Goal: Task Accomplishment & Management: Complete application form

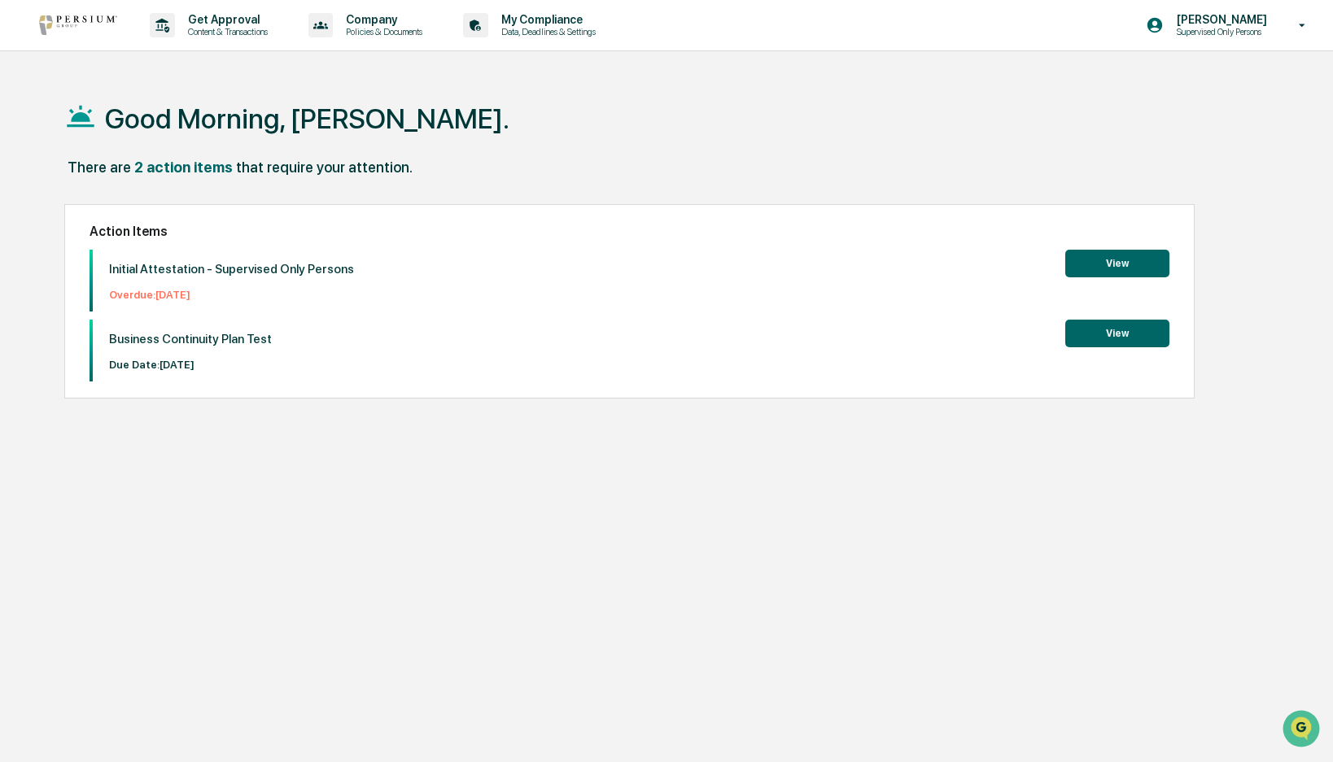
click at [457, 462] on div "Good Morning, [PERSON_NAME]. There are 2 action items that require your attenti…" at bounding box center [664, 458] width 1248 height 762
click at [174, 295] on p "Overdue: [DATE]" at bounding box center [231, 295] width 245 height 12
click at [1130, 264] on button "View" at bounding box center [1117, 264] width 104 height 28
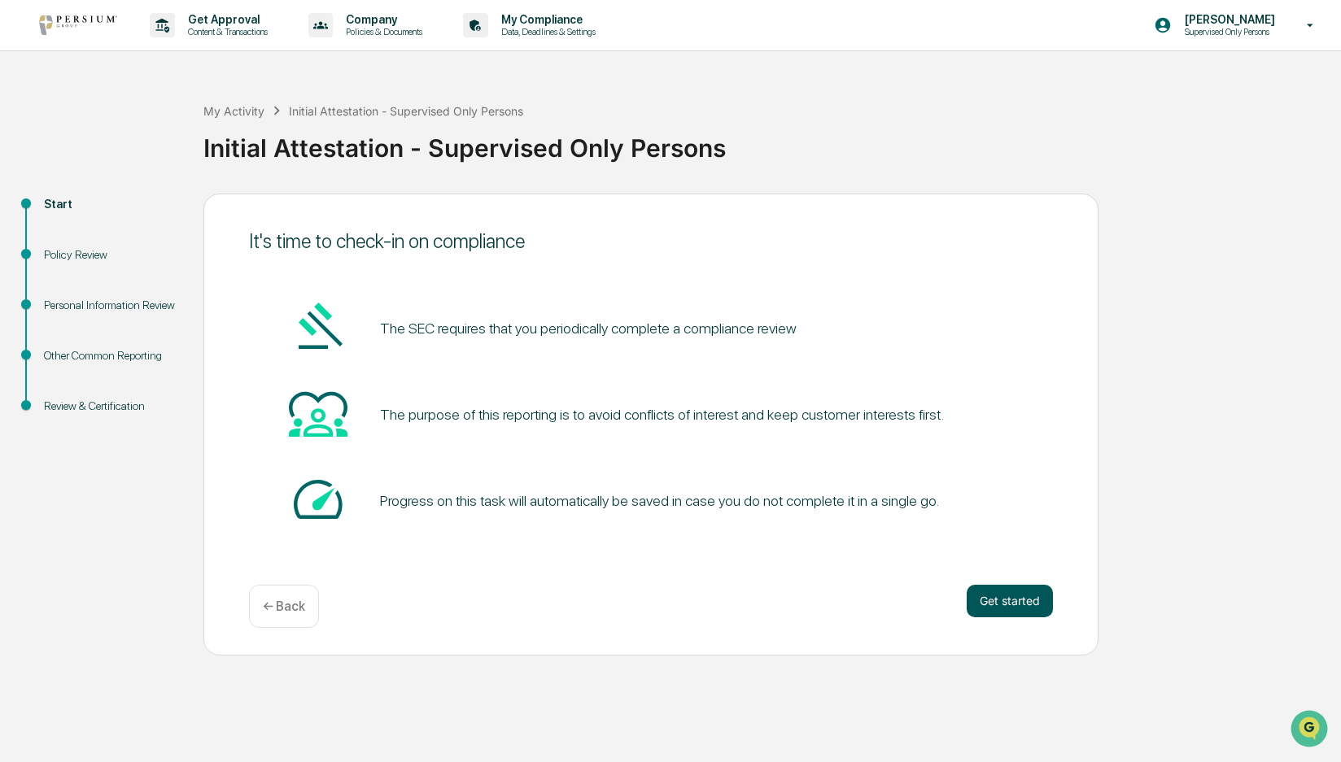
click at [1019, 601] on button "Get started" at bounding box center [1010, 601] width 86 height 33
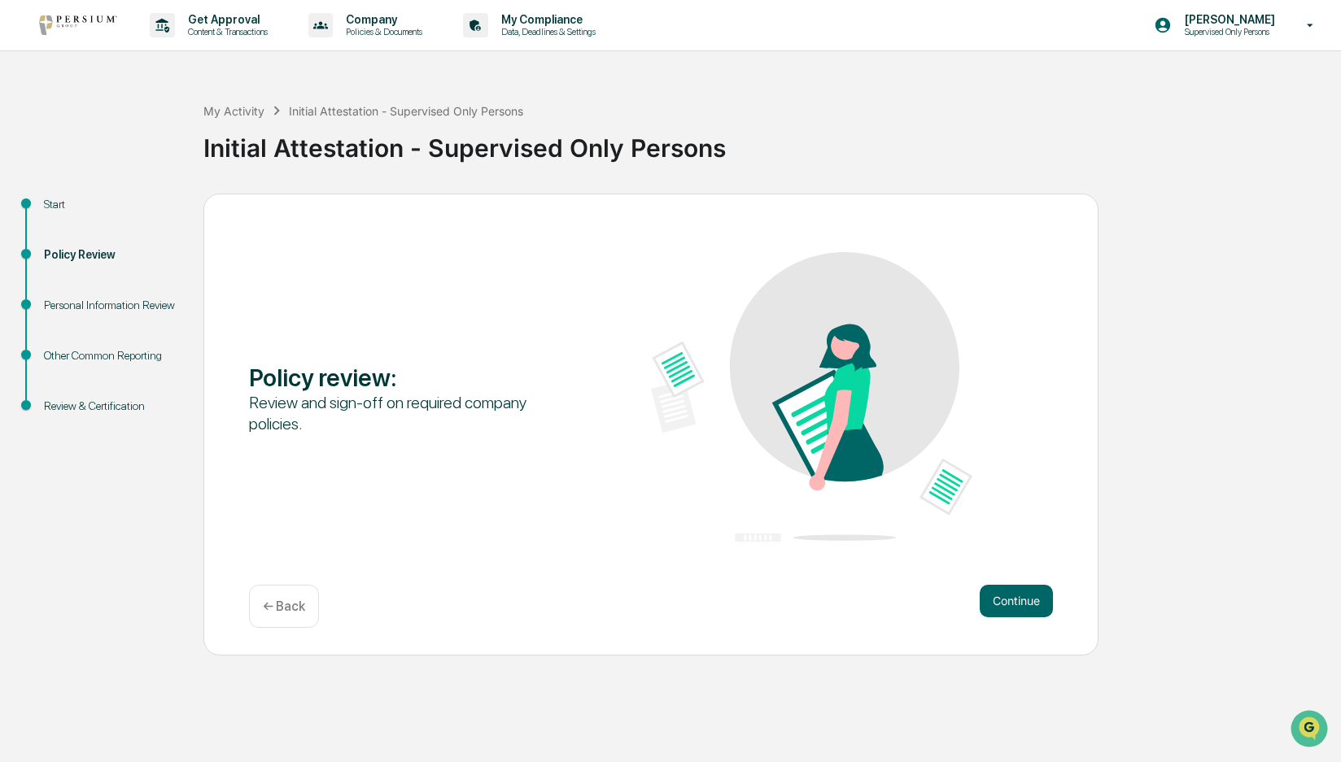
click at [1019, 601] on button "Continue" at bounding box center [1016, 601] width 73 height 33
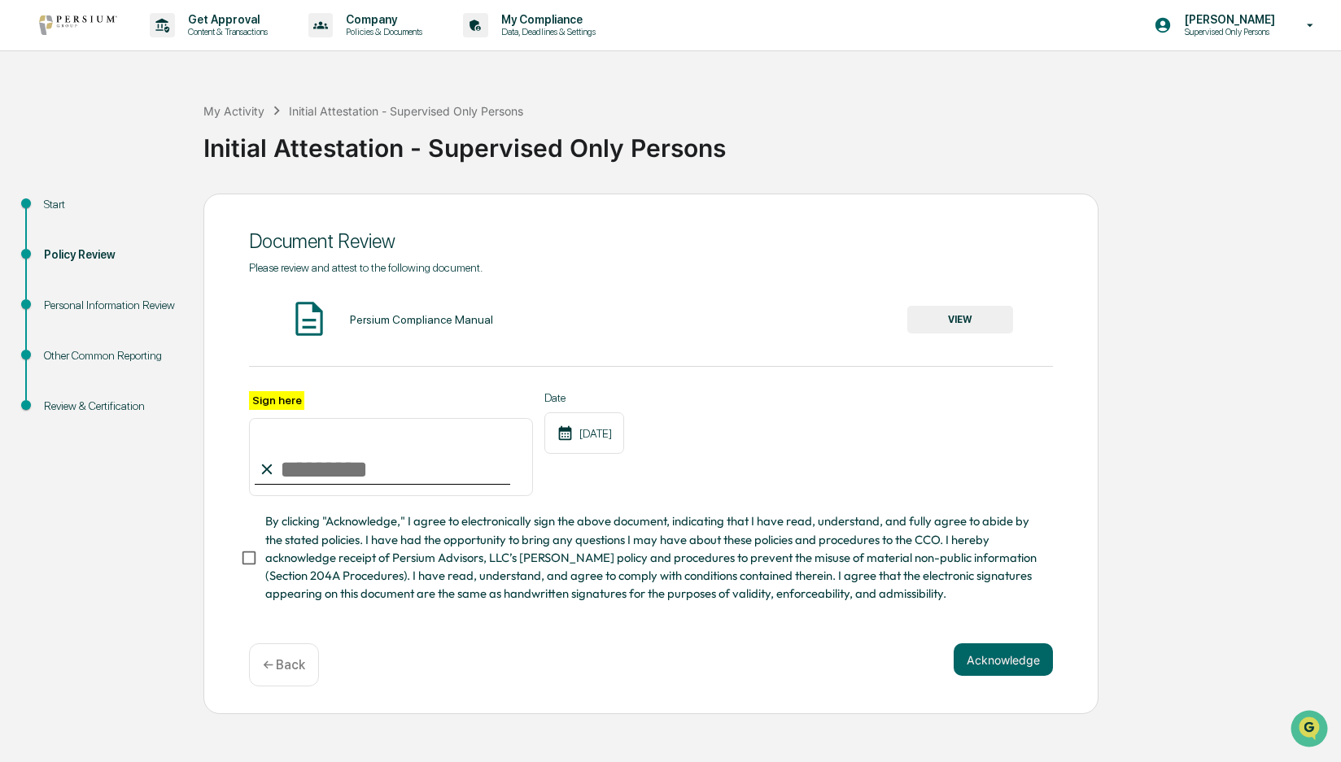
click at [983, 321] on button "VIEW" at bounding box center [960, 320] width 106 height 28
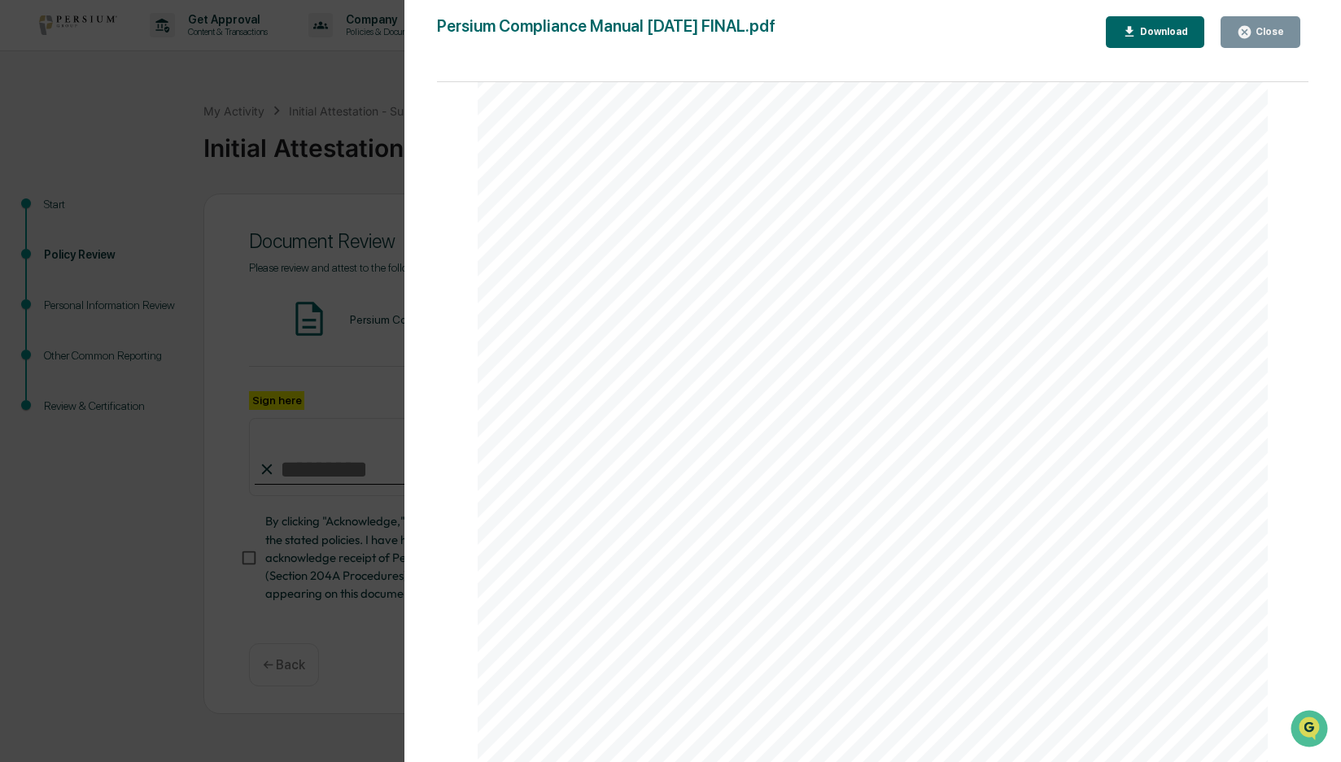
scroll to position [101503, 0]
click at [1272, 32] on div "Close" at bounding box center [1268, 31] width 32 height 11
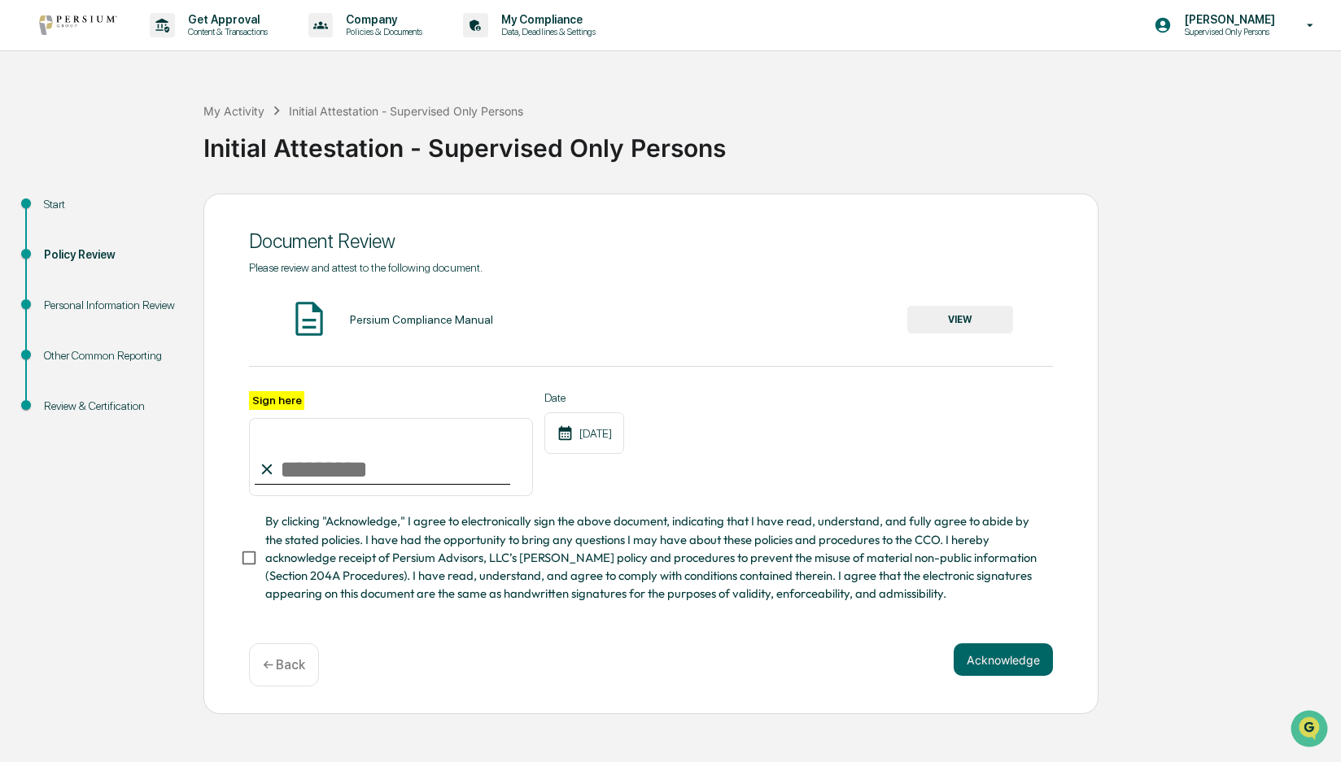
click at [331, 470] on input "Sign here" at bounding box center [391, 457] width 284 height 78
type input "**********"
click at [1003, 683] on div "Acknowledge ← Back" at bounding box center [651, 665] width 804 height 43
click at [1001, 671] on button "Acknowledge" at bounding box center [1003, 660] width 99 height 33
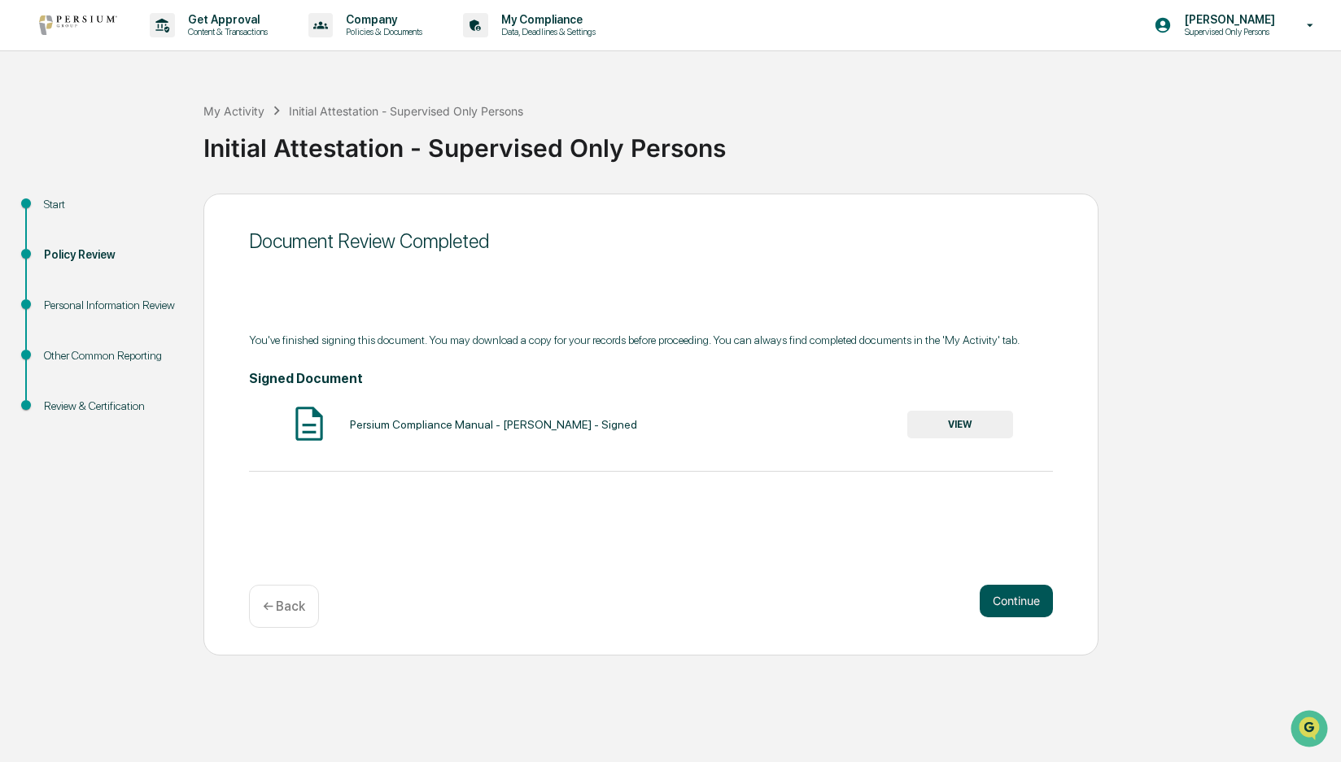
click at [991, 597] on button "Continue" at bounding box center [1016, 601] width 73 height 33
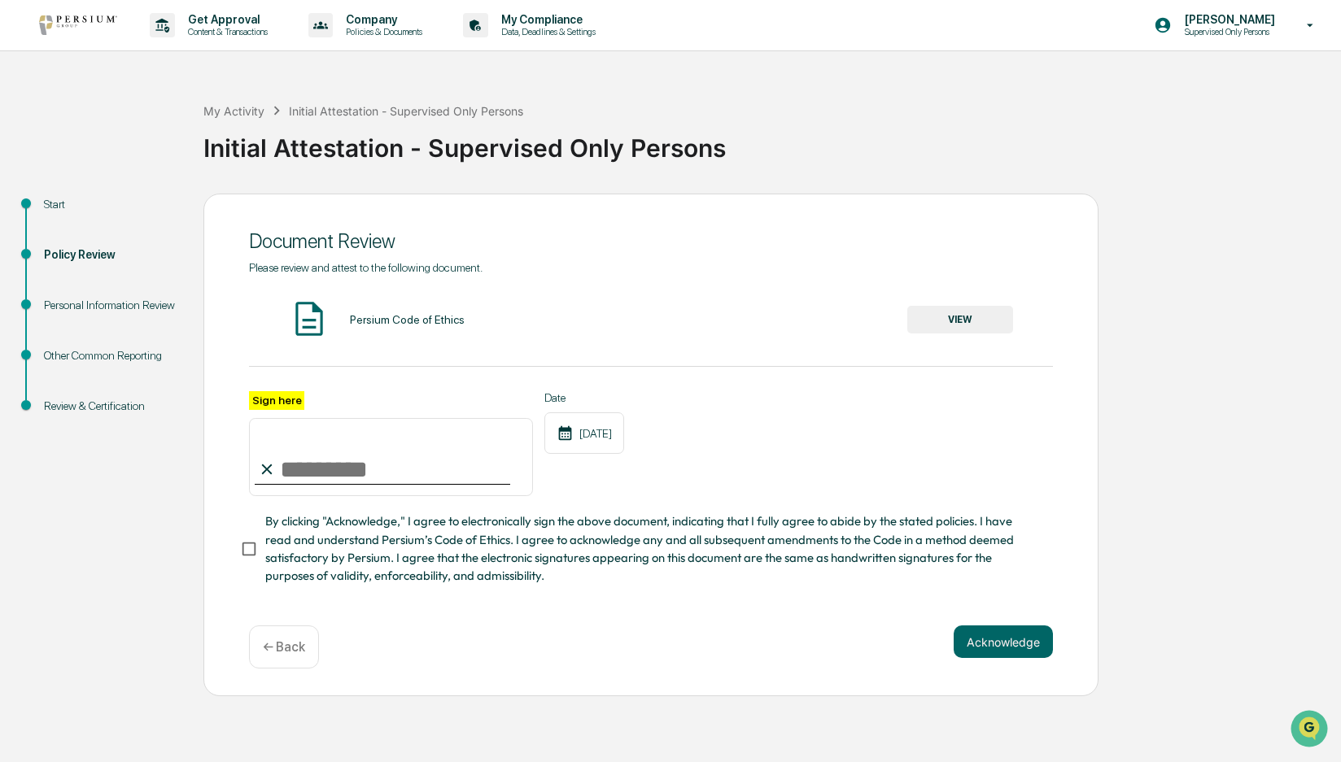
click at [333, 470] on input "Sign here" at bounding box center [391, 457] width 284 height 78
type input "**********"
click at [1027, 641] on button "Acknowledge" at bounding box center [1003, 642] width 99 height 33
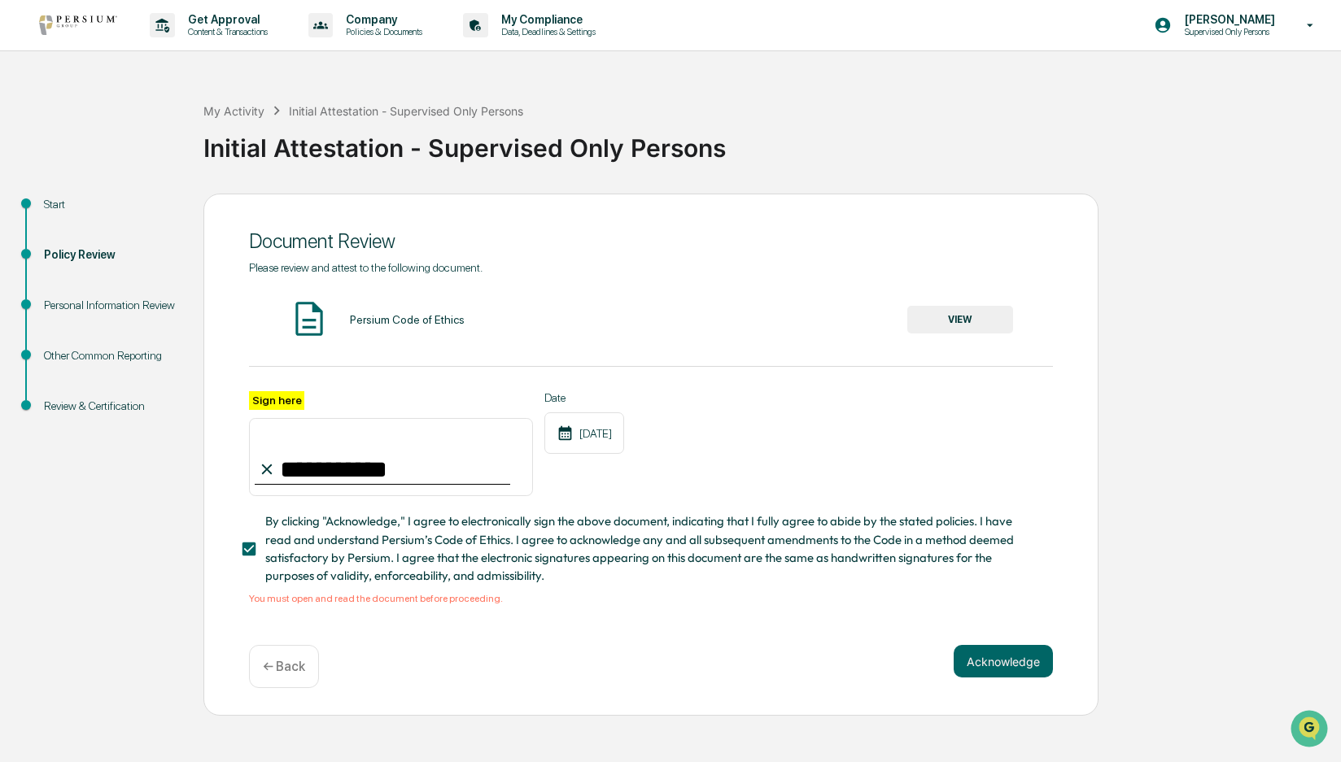
click at [930, 327] on button "VIEW" at bounding box center [960, 320] width 106 height 28
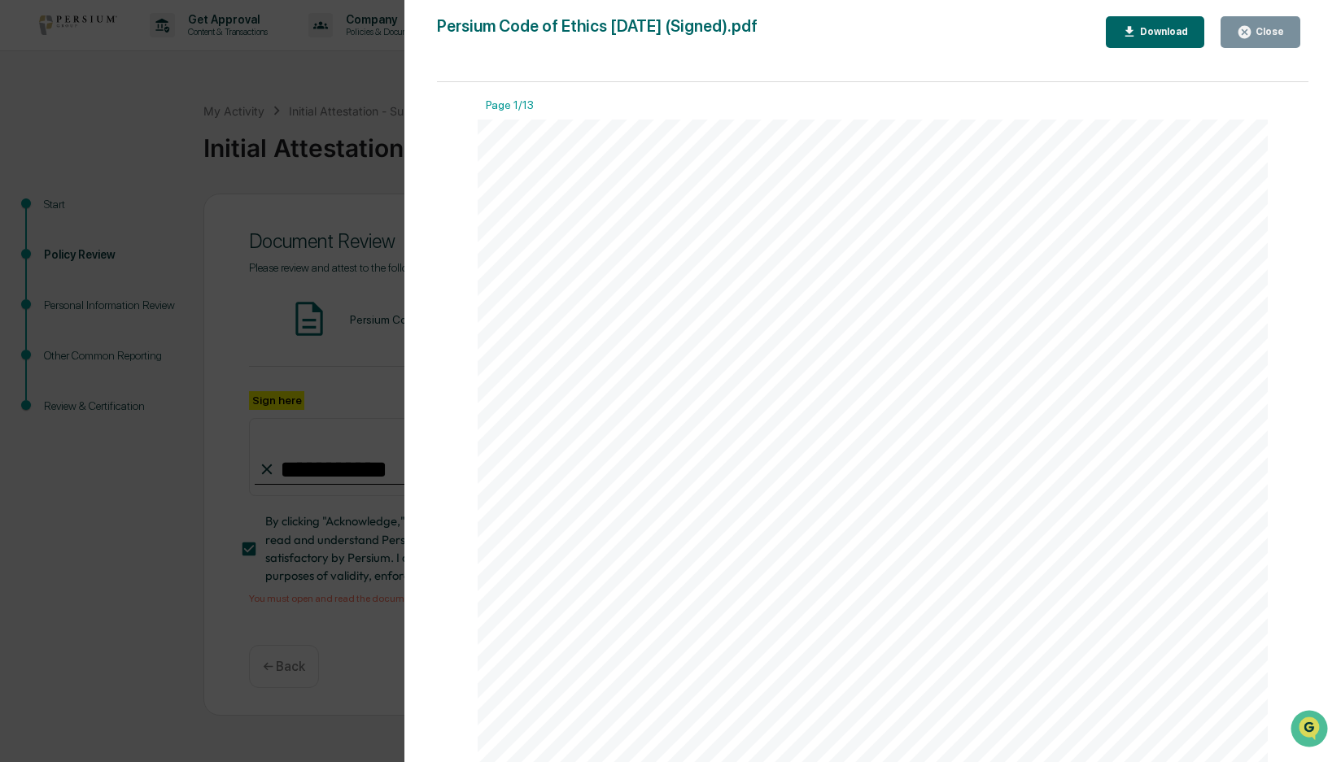
click at [1282, 28] on div "Close" at bounding box center [1268, 31] width 32 height 11
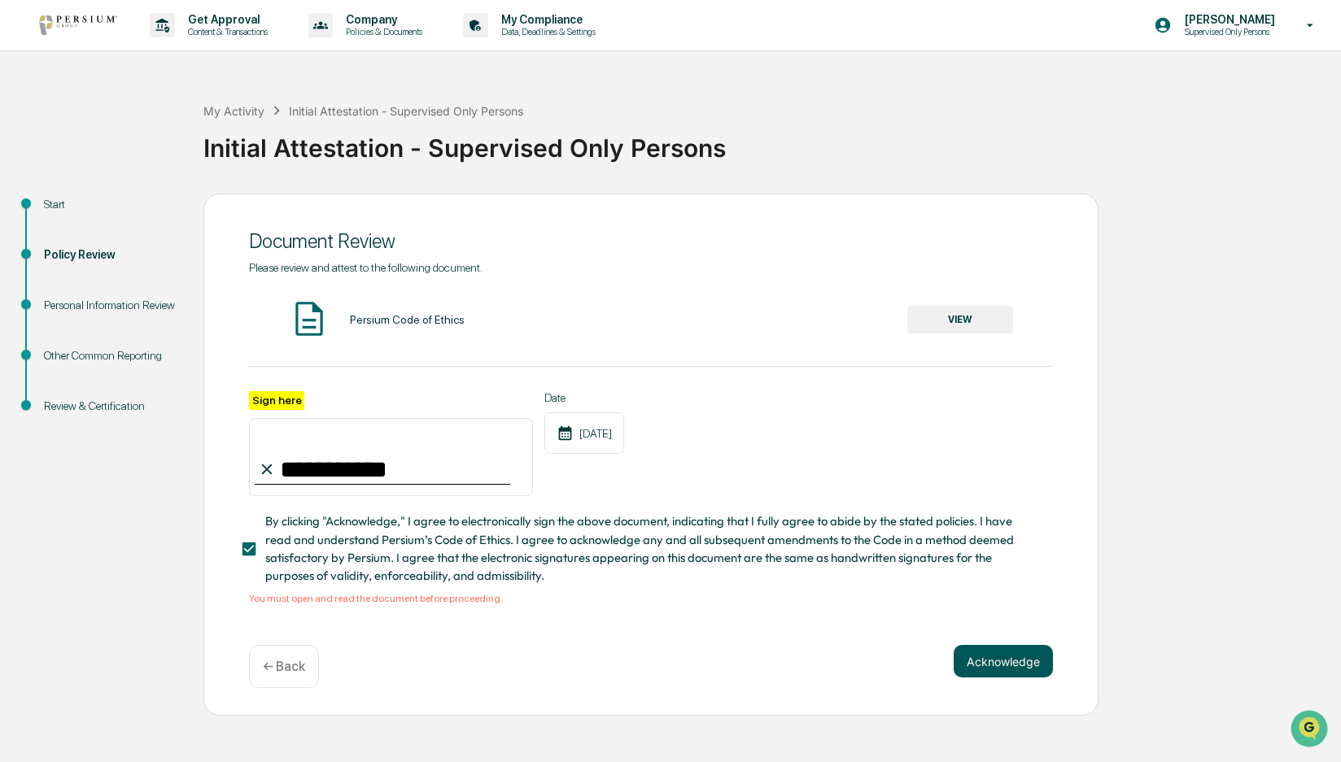
click at [1005, 668] on button "Acknowledge" at bounding box center [1003, 661] width 99 height 33
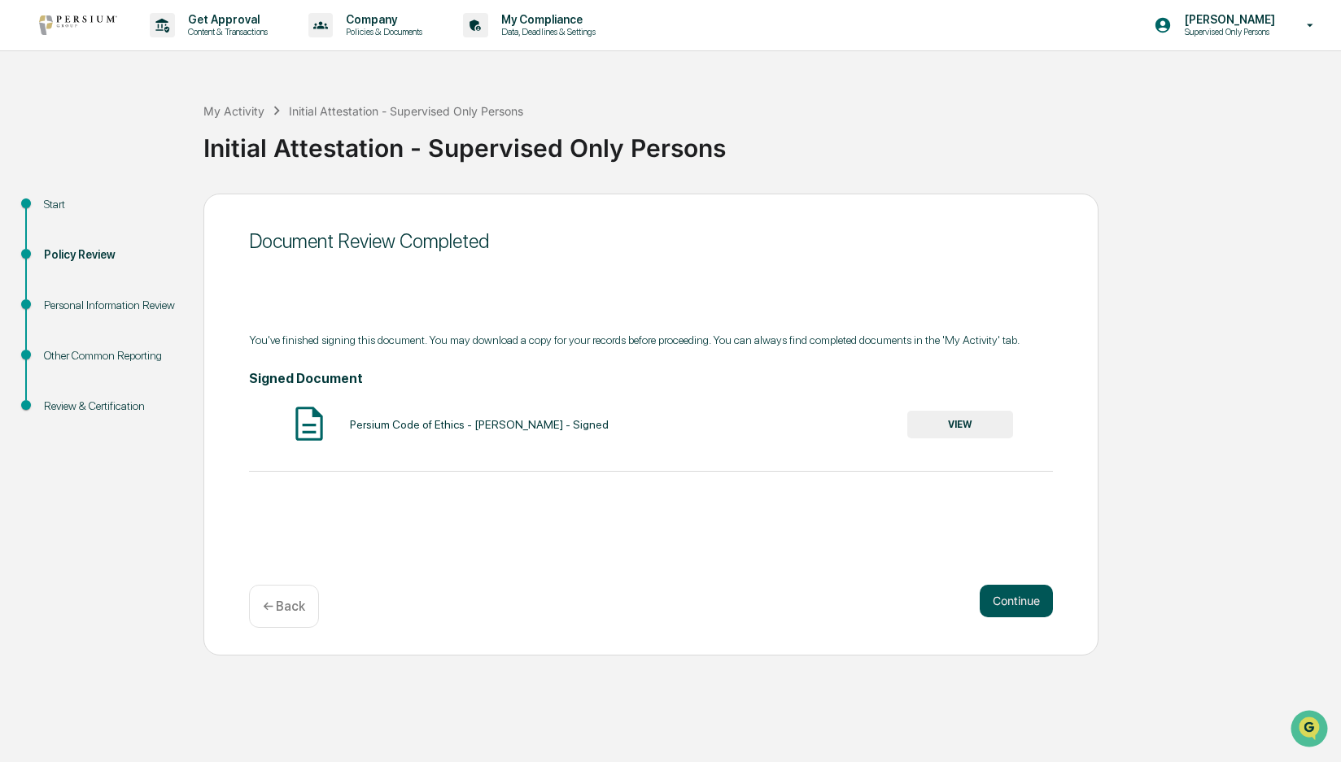
click at [1018, 603] on button "Continue" at bounding box center [1016, 601] width 73 height 33
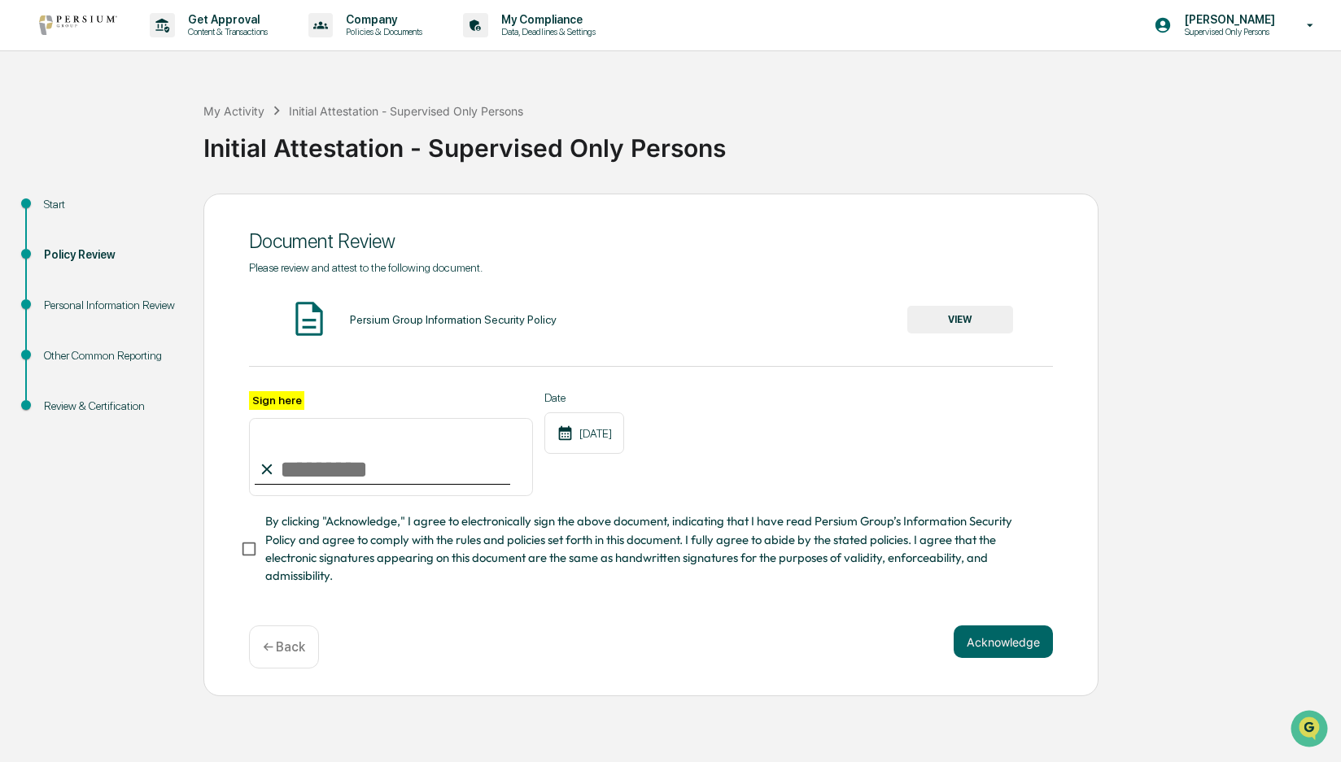
click at [947, 325] on button "VIEW" at bounding box center [960, 320] width 106 height 28
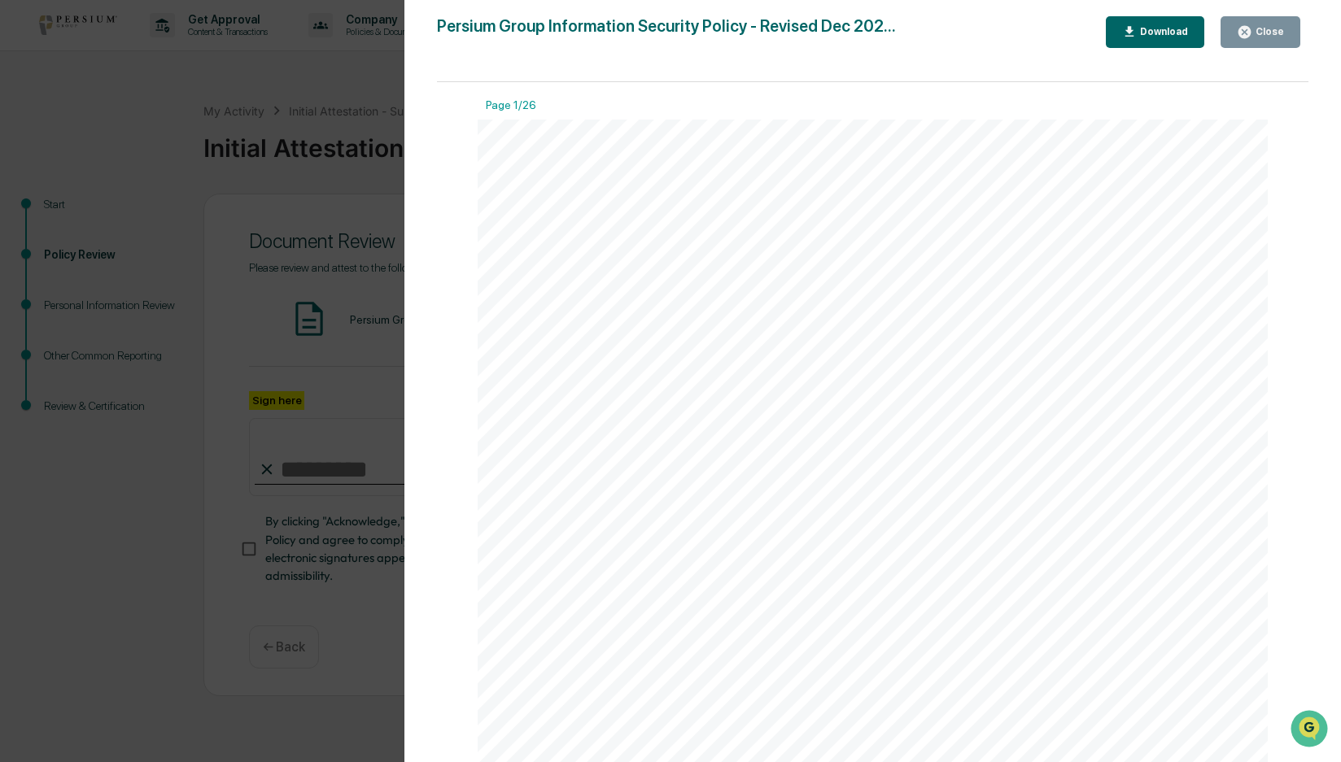
click at [1268, 33] on div "Close" at bounding box center [1268, 31] width 32 height 11
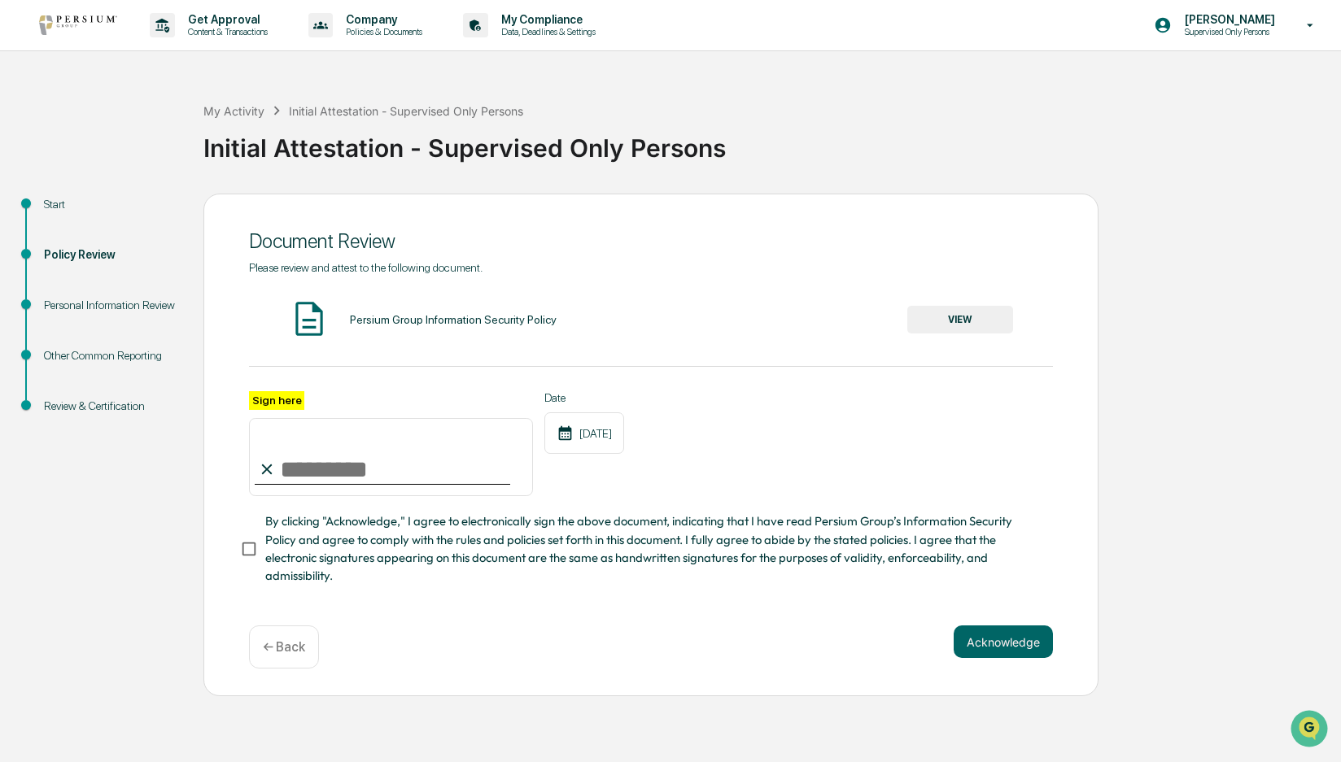
click at [397, 474] on input "Sign here" at bounding box center [391, 457] width 284 height 78
type input "**********"
click at [1001, 657] on button "Acknowledge" at bounding box center [1003, 642] width 99 height 33
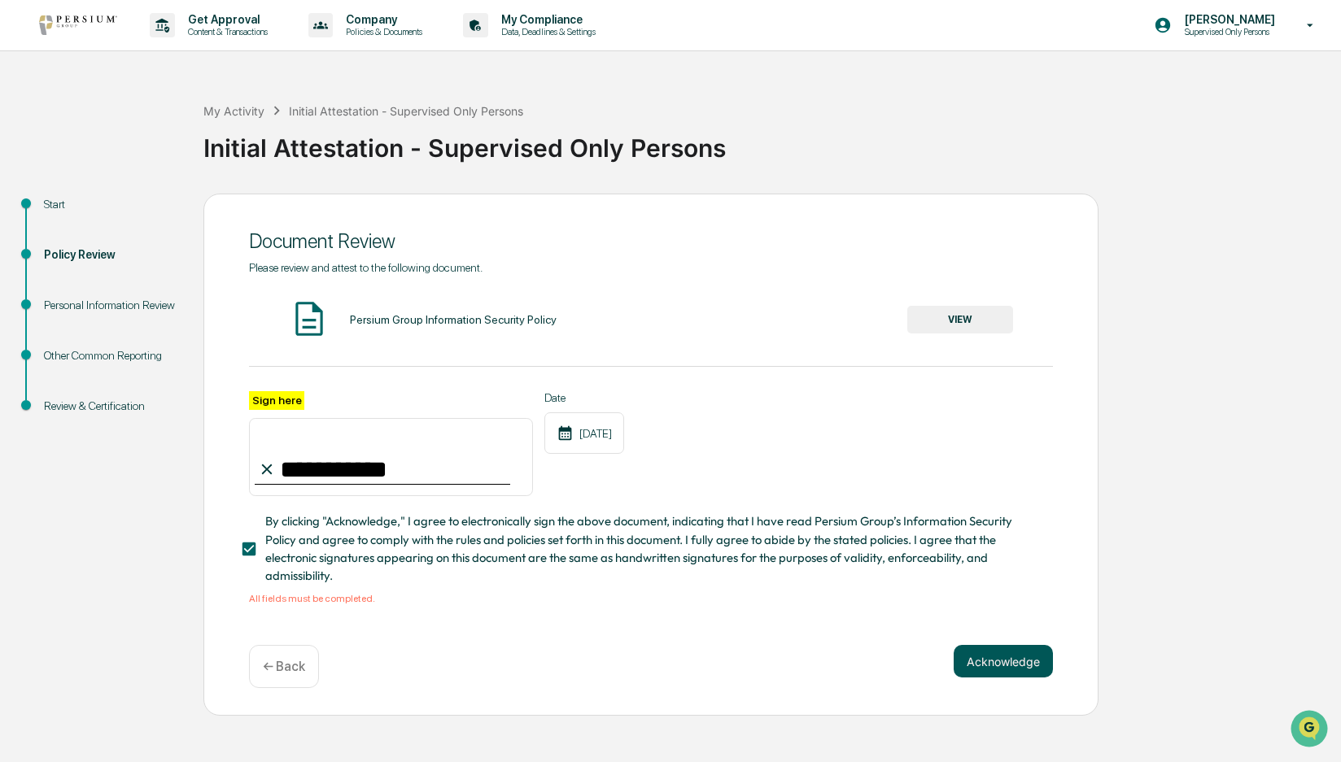
click at [1002, 670] on button "Acknowledge" at bounding box center [1003, 661] width 99 height 33
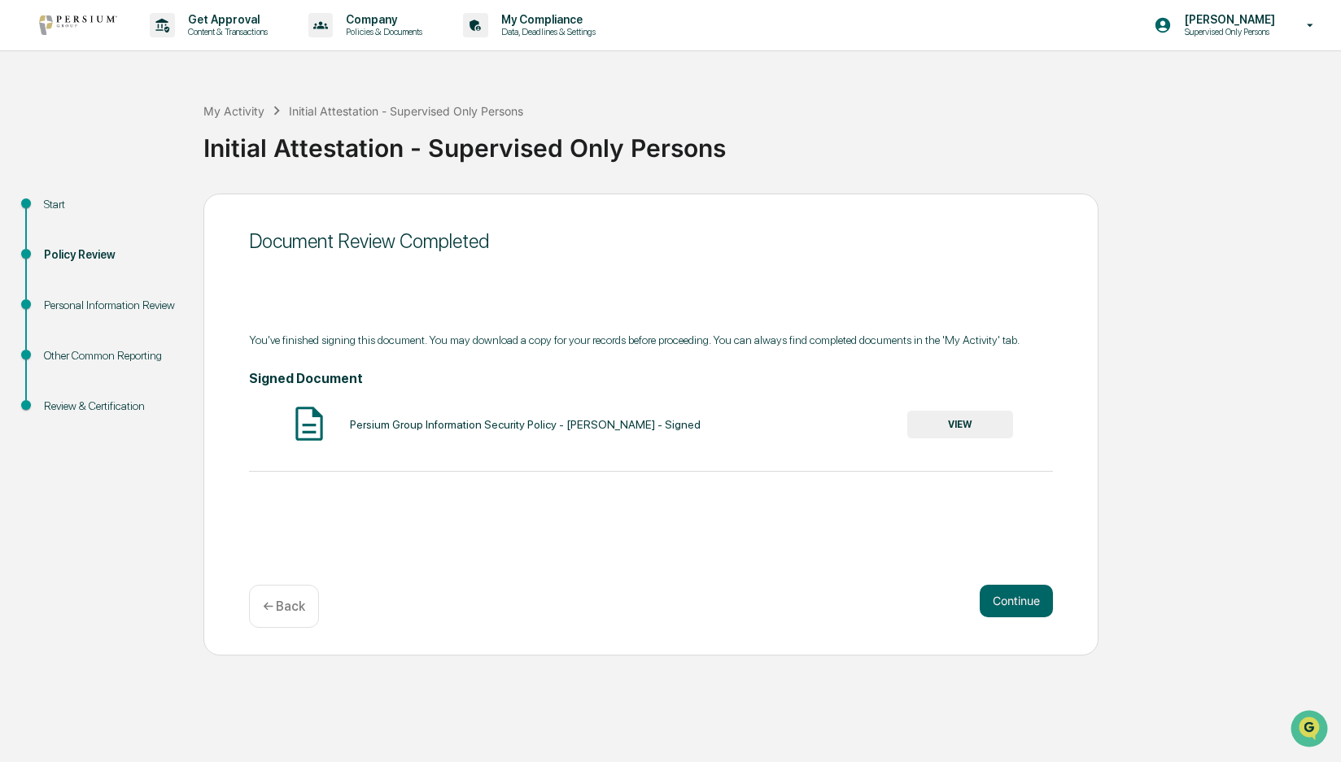
click at [967, 428] on button "VIEW" at bounding box center [960, 425] width 106 height 28
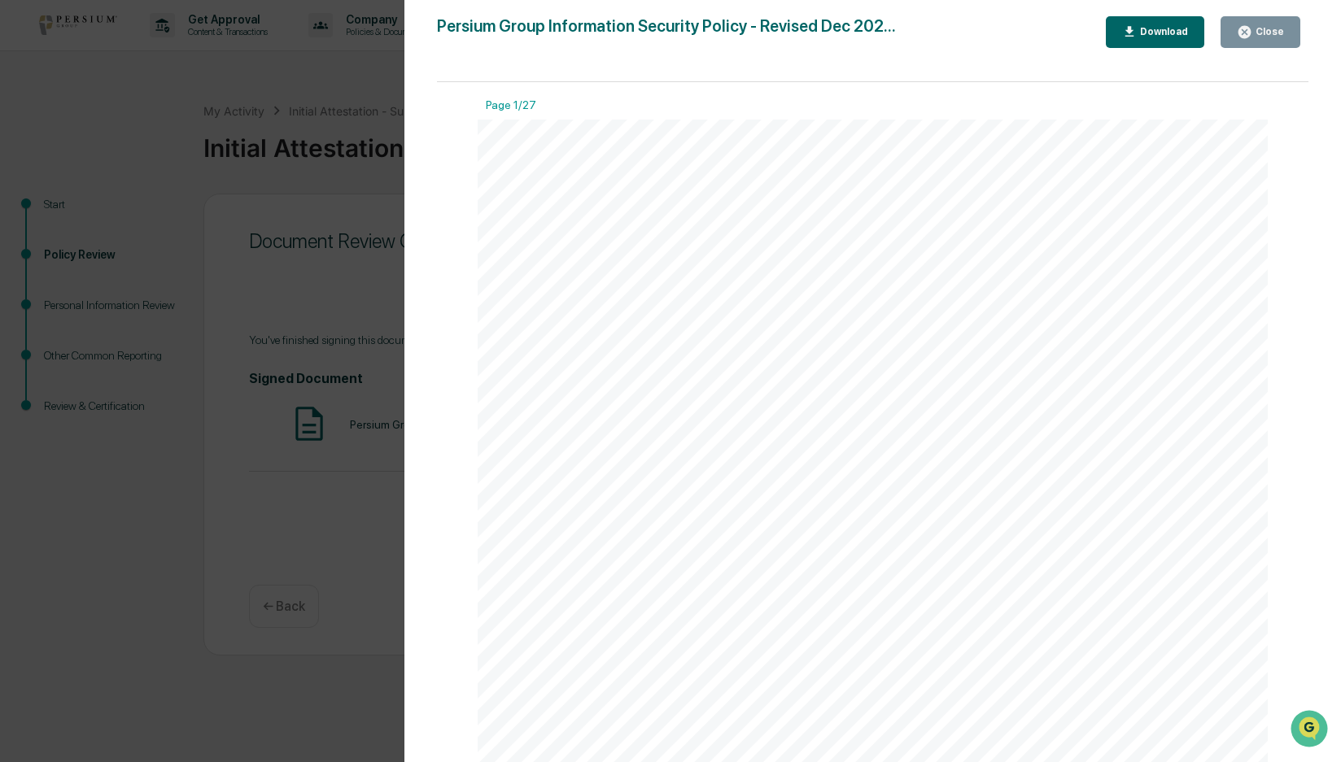
click at [1270, 39] on div "Close" at bounding box center [1260, 31] width 47 height 15
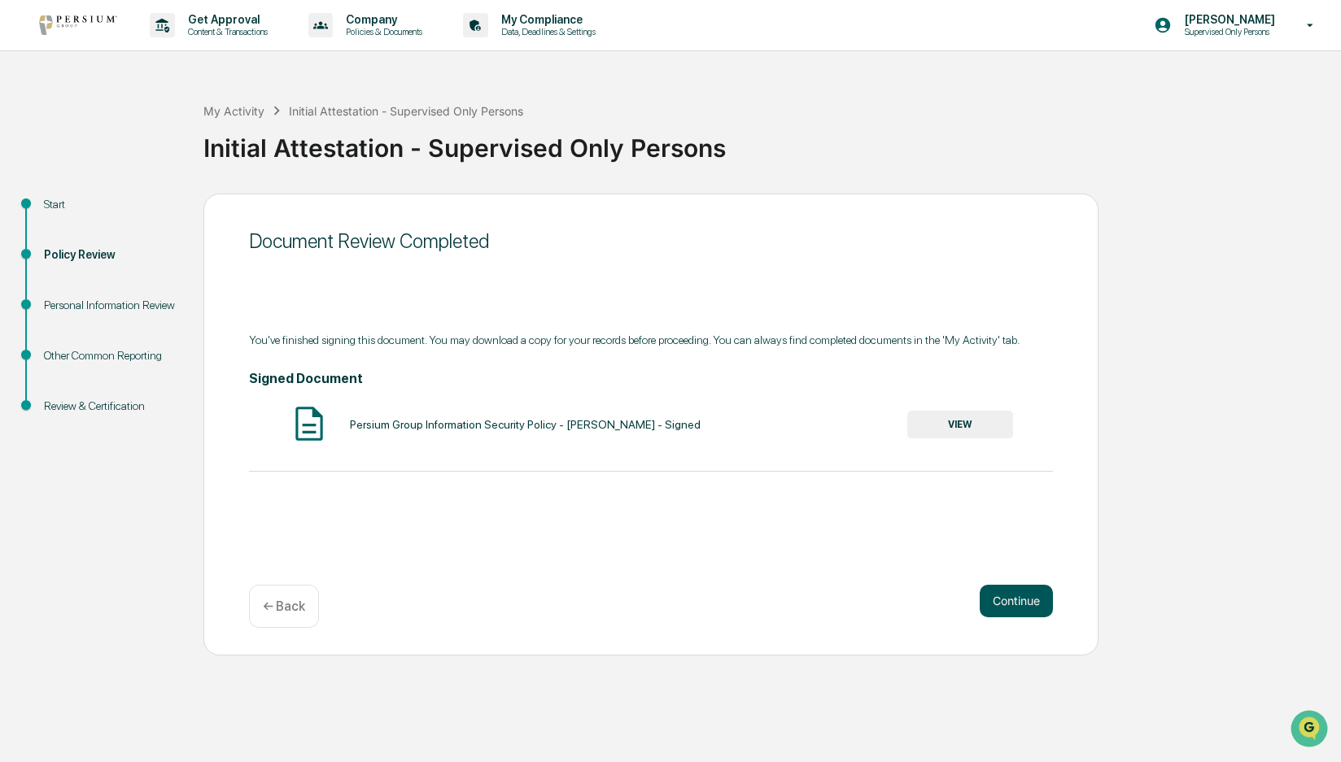
click at [998, 606] on button "Continue" at bounding box center [1016, 601] width 73 height 33
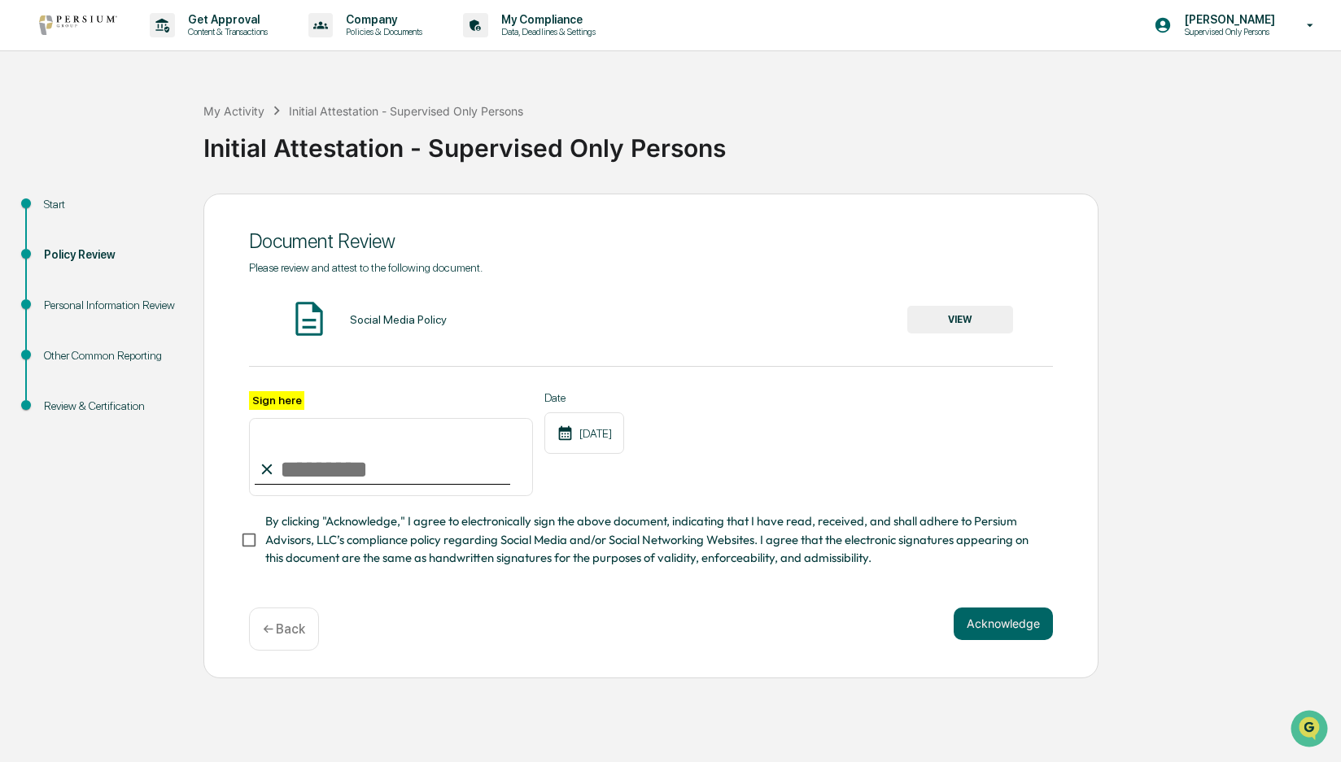
click at [330, 476] on input "Sign here" at bounding box center [391, 457] width 284 height 78
type input "**********"
click at [959, 321] on button "VIEW" at bounding box center [960, 320] width 106 height 28
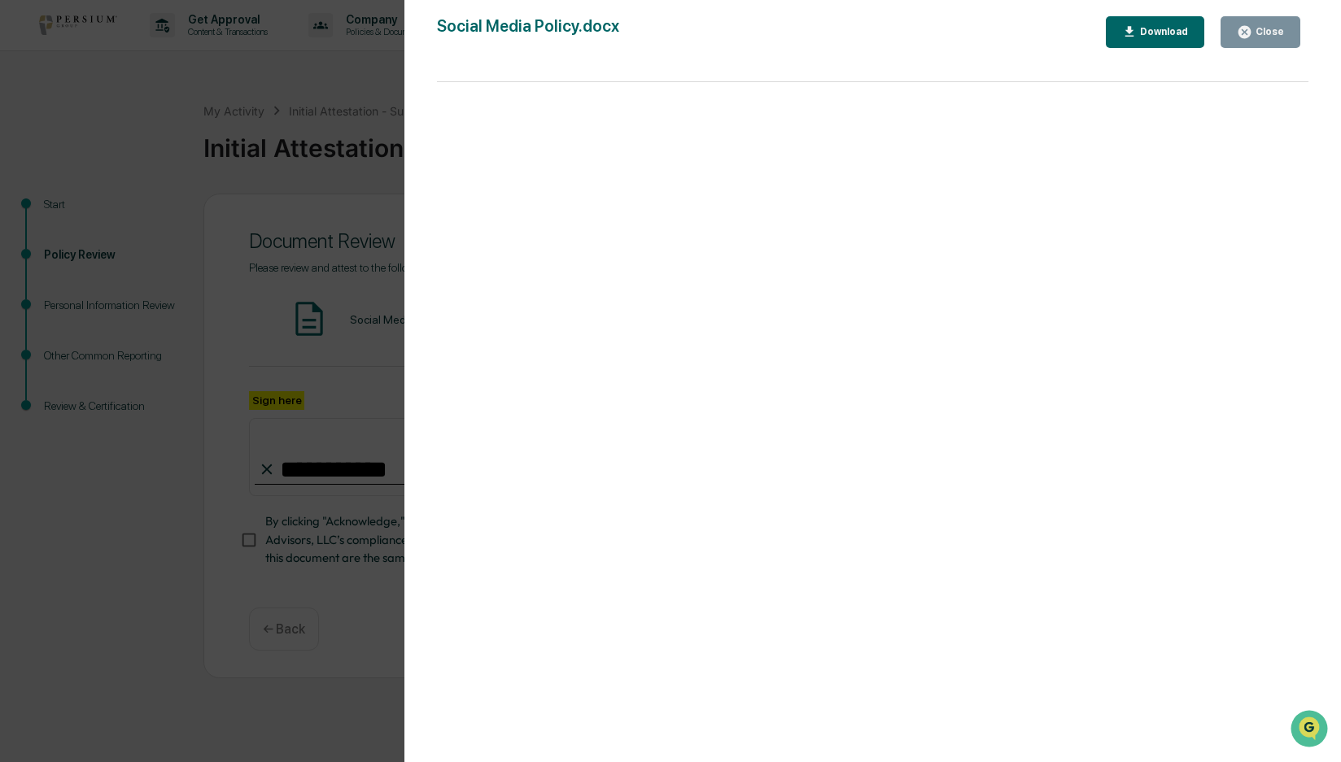
click at [1259, 38] on div "Close" at bounding box center [1260, 31] width 47 height 15
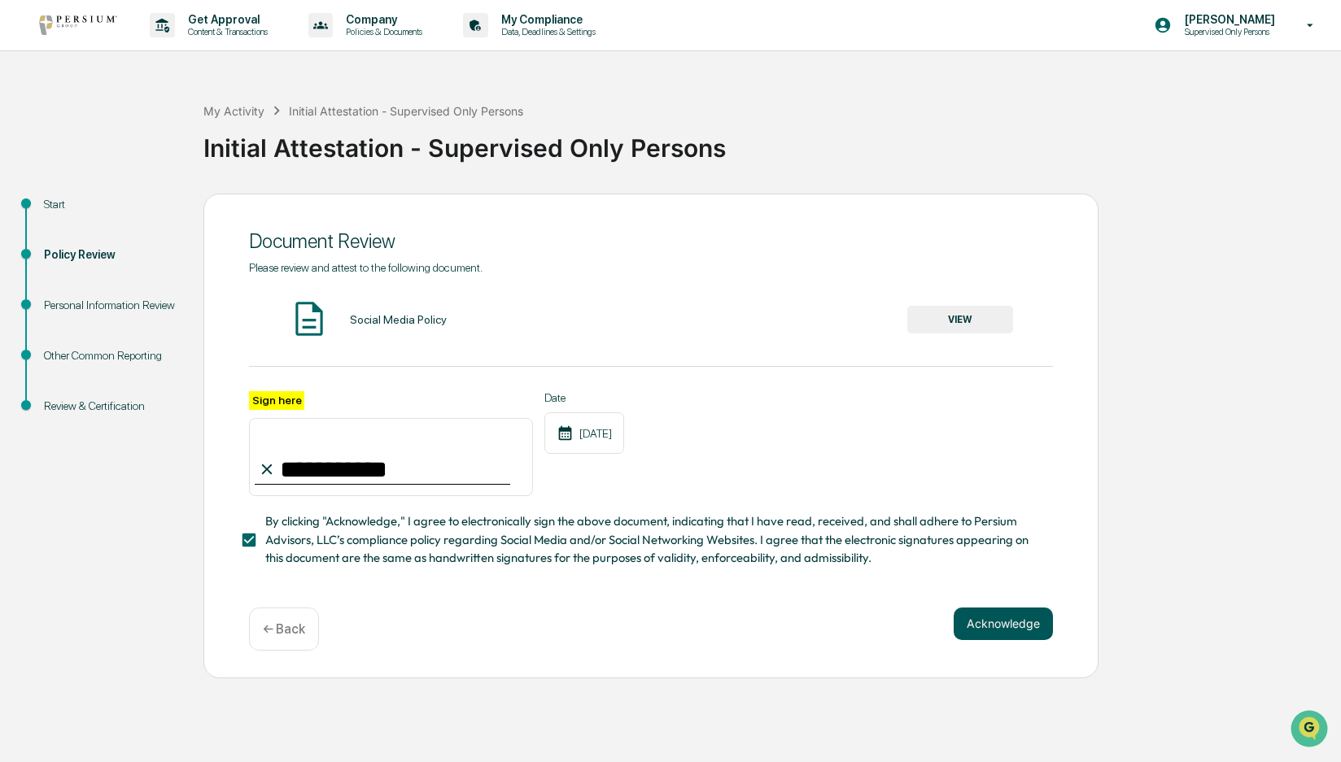
click at [1008, 631] on button "Acknowledge" at bounding box center [1003, 624] width 99 height 33
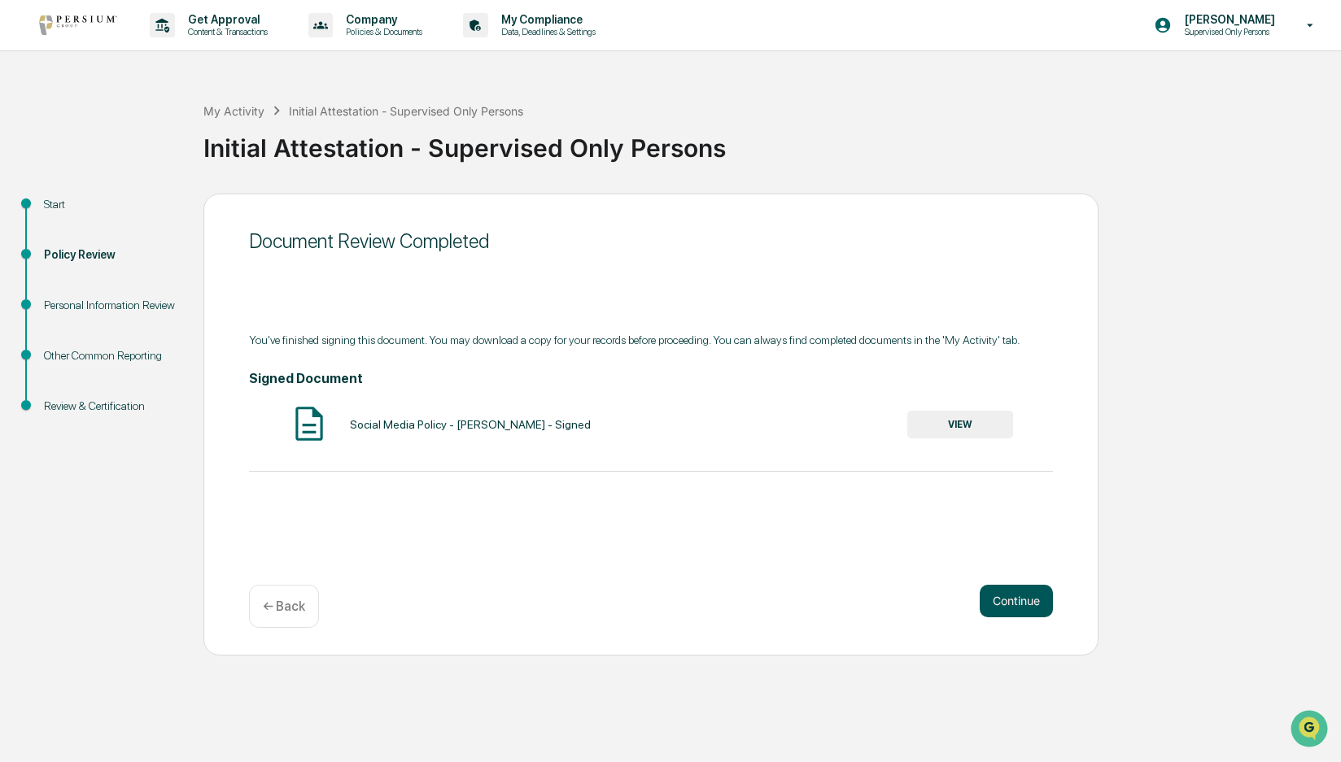
click at [1019, 601] on button "Continue" at bounding box center [1016, 601] width 73 height 33
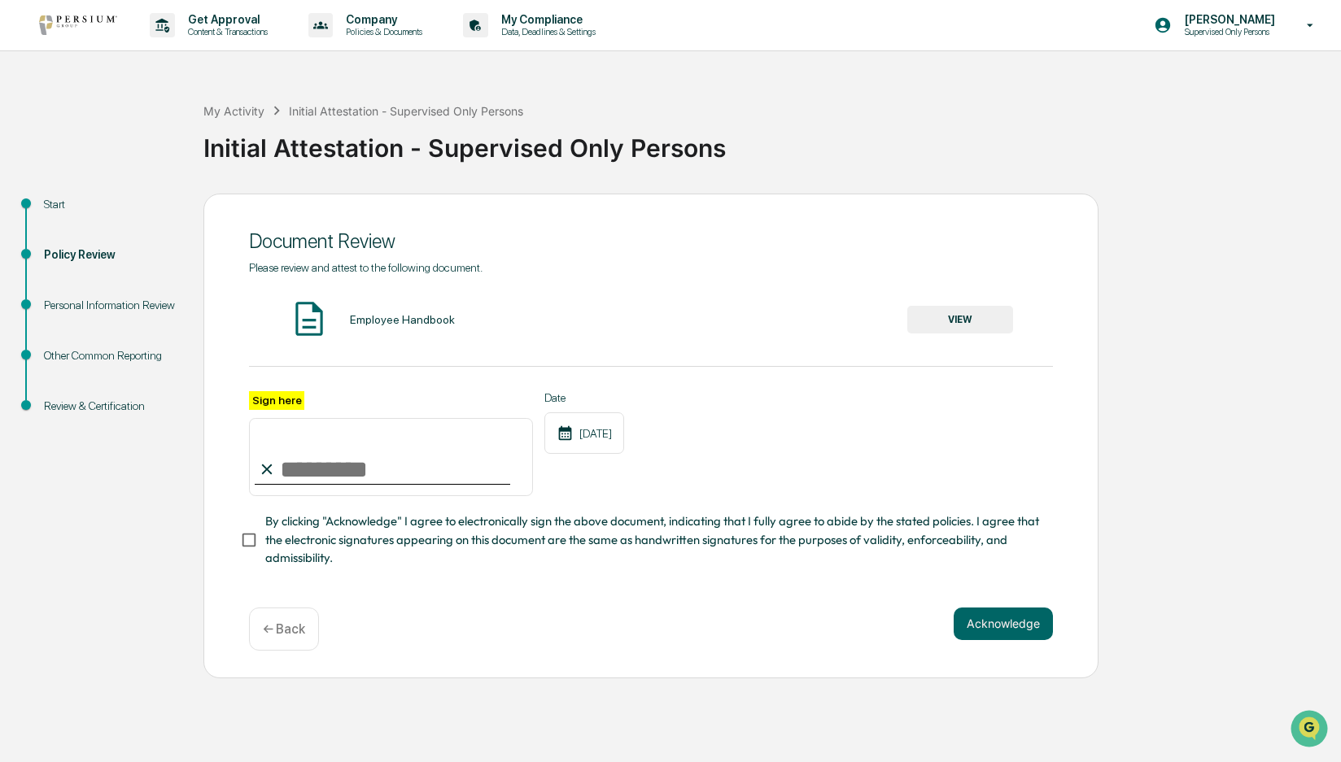
click at [981, 319] on button "VIEW" at bounding box center [960, 320] width 106 height 28
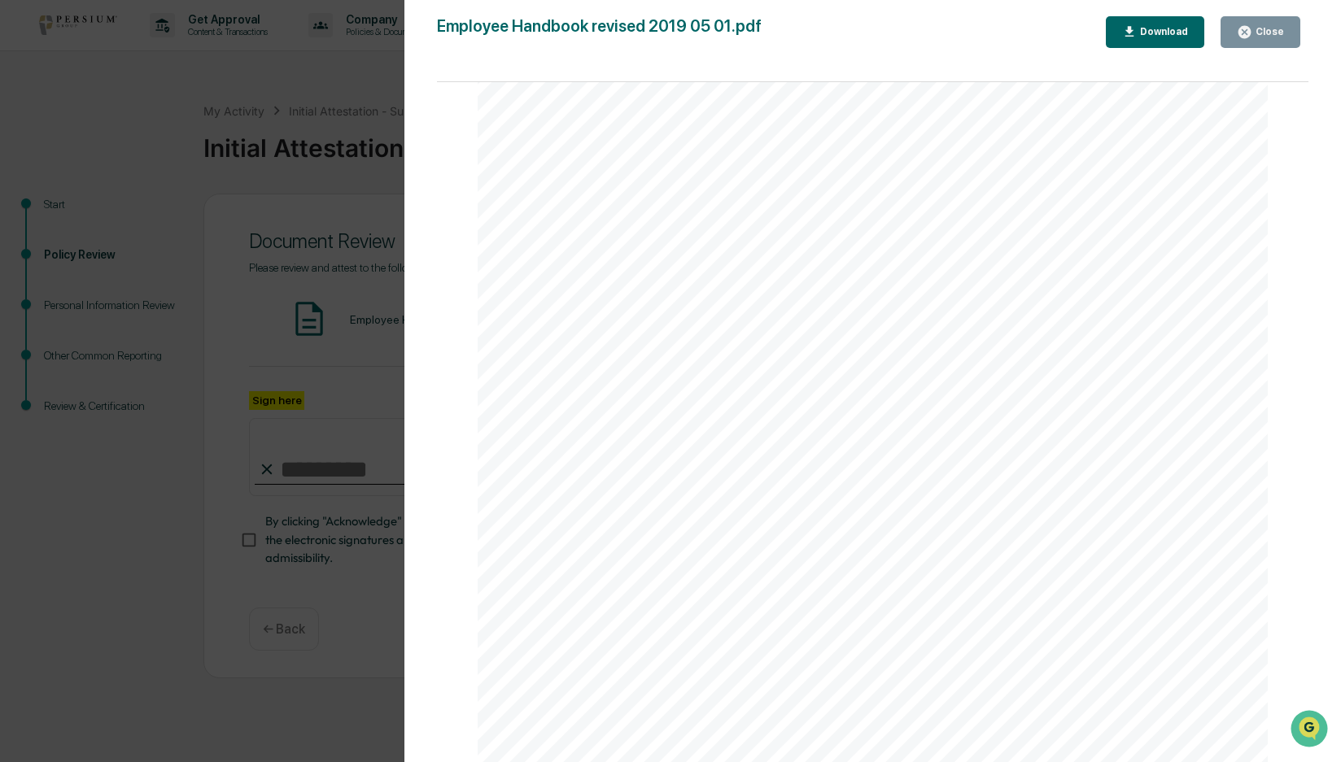
scroll to position [28400, 0]
click at [1262, 36] on div "Close" at bounding box center [1268, 31] width 32 height 11
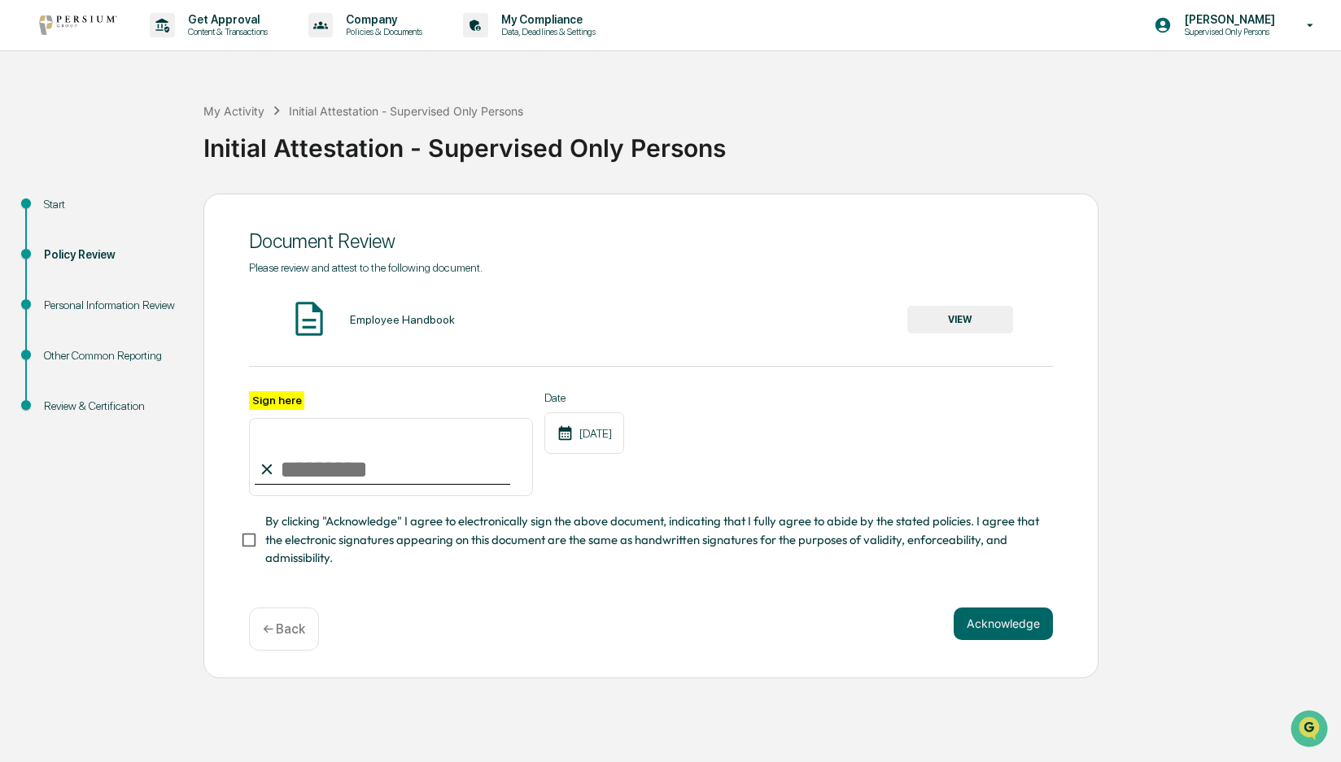
click at [366, 485] on div at bounding box center [383, 484] width 256 height 2
click at [365, 478] on input "Sign here" at bounding box center [391, 457] width 284 height 78
type input "**********"
click at [990, 627] on button "Acknowledge" at bounding box center [1003, 624] width 99 height 33
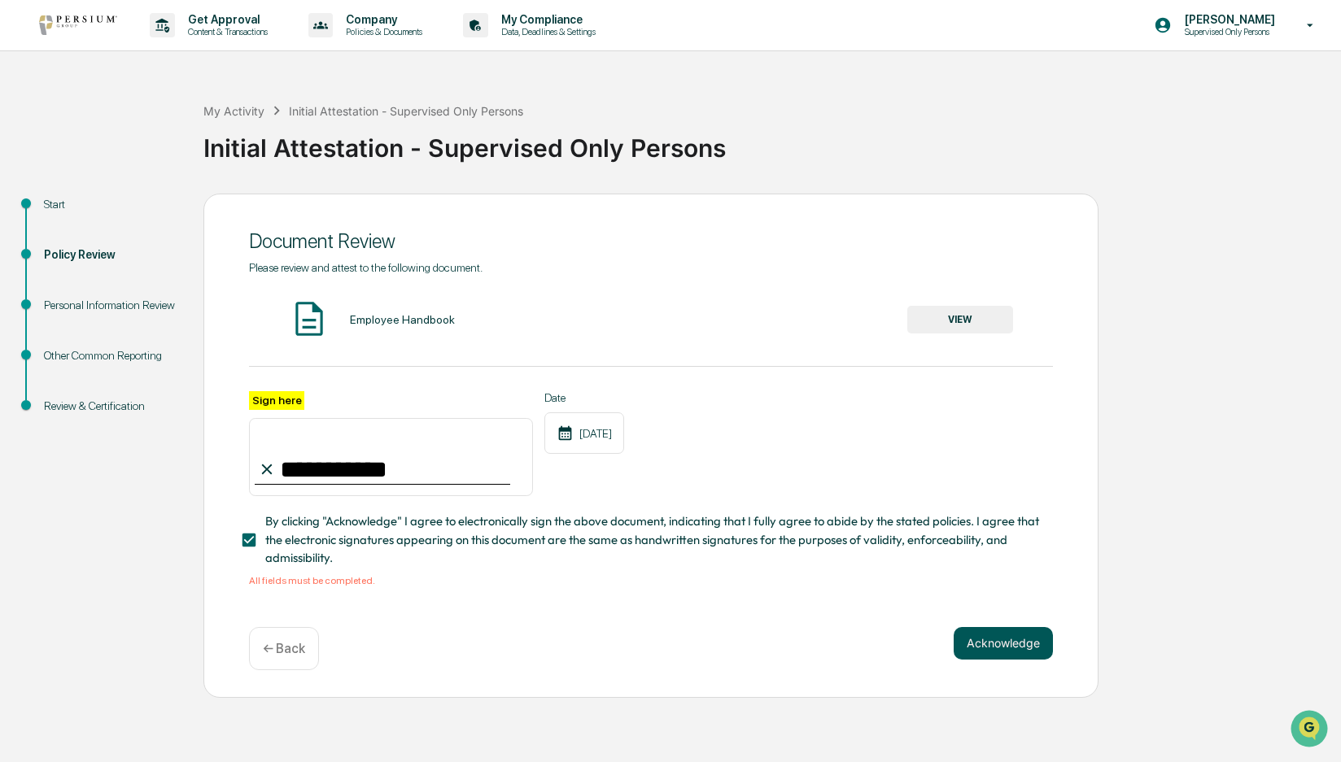
click at [1010, 647] on button "Acknowledge" at bounding box center [1003, 643] width 99 height 33
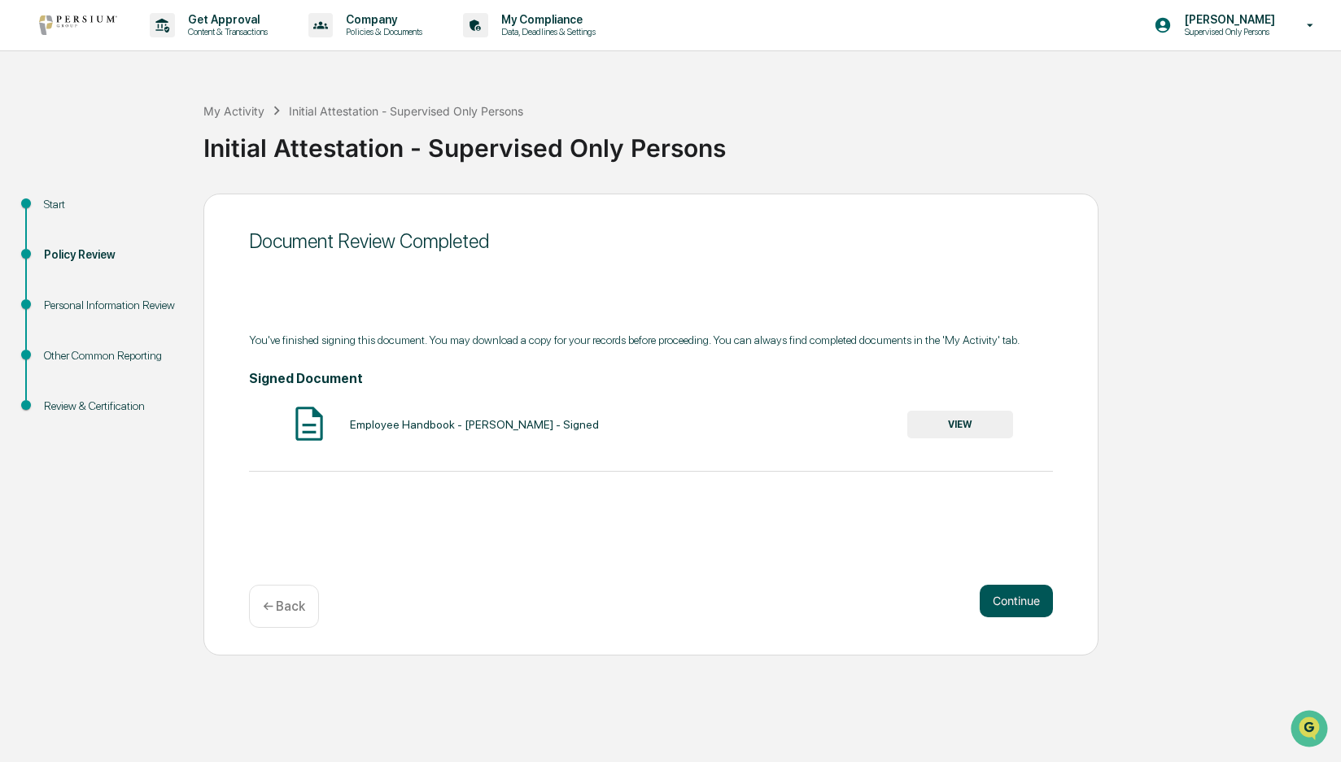
click at [1026, 611] on button "Continue" at bounding box center [1016, 601] width 73 height 33
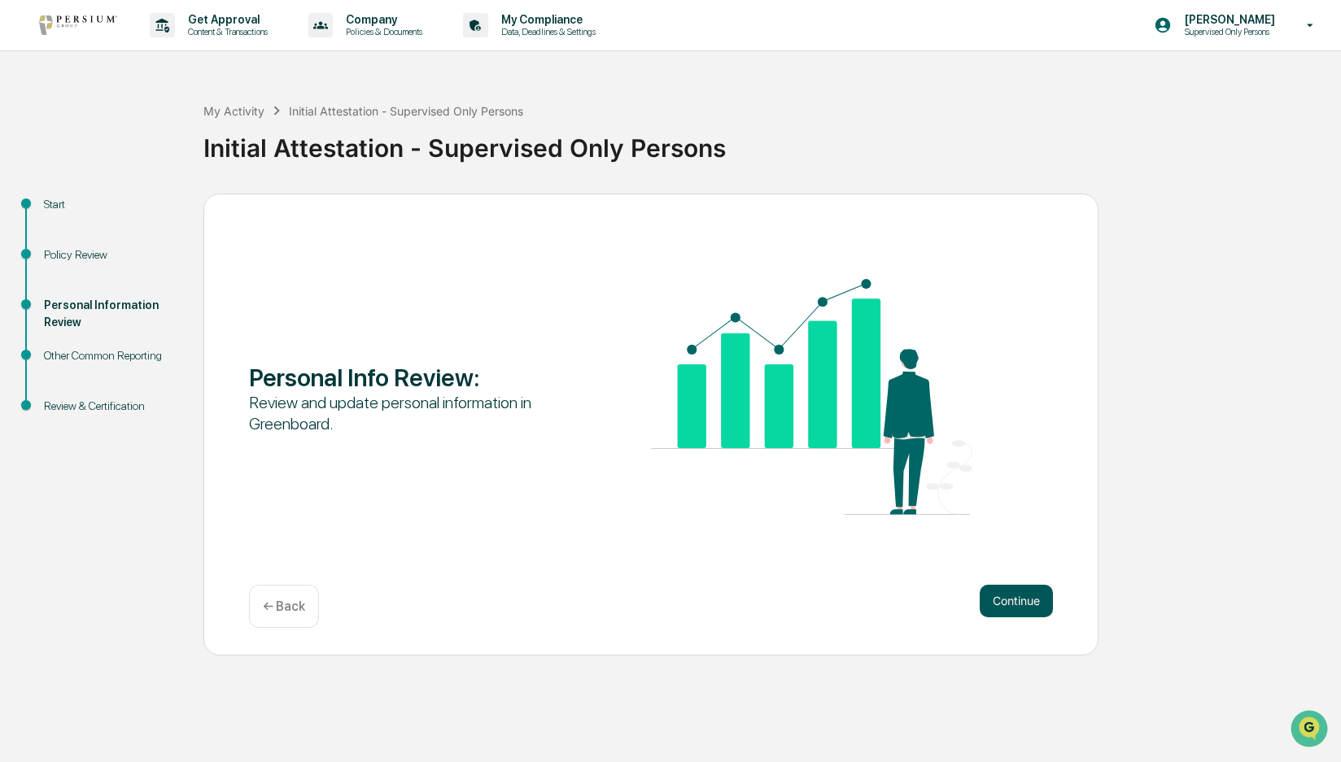
click at [1015, 602] on button "Continue" at bounding box center [1016, 601] width 73 height 33
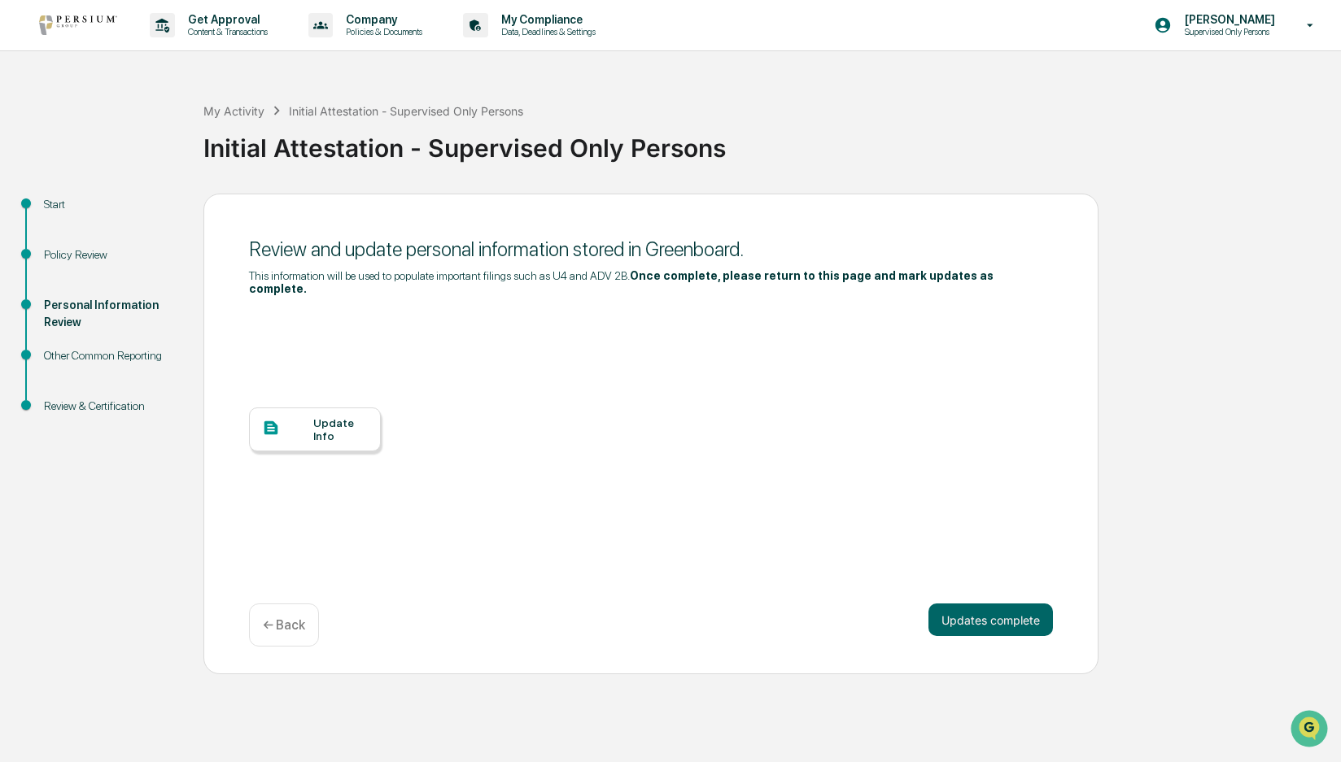
click at [345, 417] on div "Update Info" at bounding box center [340, 430] width 55 height 26
